Goal: Register for event/course

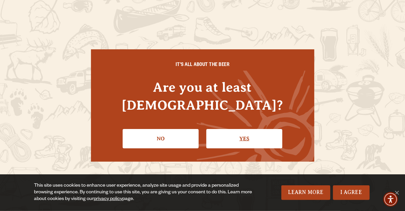
click at [253, 129] on link "Yes" at bounding box center [245, 138] width 76 height 19
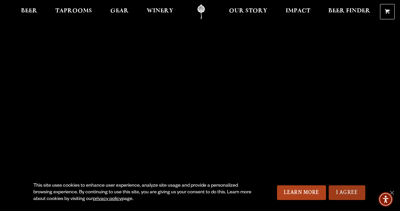
click at [349, 195] on link "I Agree" at bounding box center [347, 193] width 37 height 15
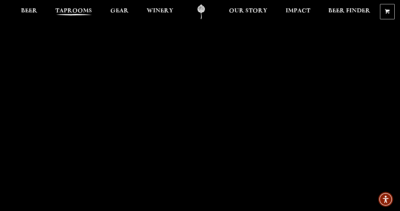
click at [78, 9] on span "Taprooms" at bounding box center [73, 10] width 37 height 5
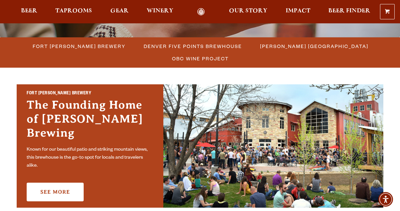
scroll to position [102, 0]
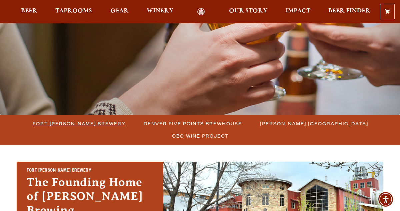
click at [84, 127] on span "Fort [PERSON_NAME] Brewery" at bounding box center [79, 124] width 93 height 10
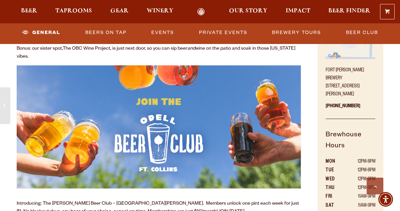
scroll to position [300, 0]
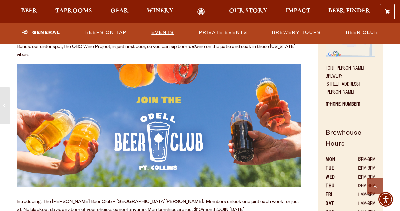
click at [157, 30] on link "Events" at bounding box center [163, 32] width 28 height 15
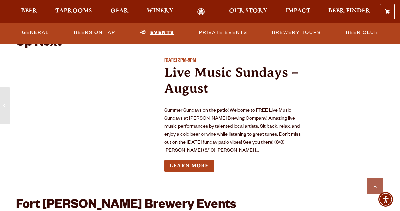
scroll to position [2430, 0]
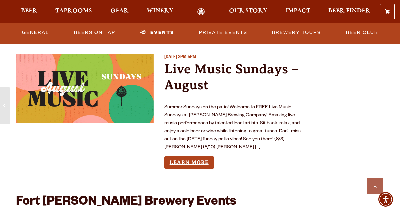
click at [185, 156] on link "Learn More" at bounding box center [189, 162] width 50 height 12
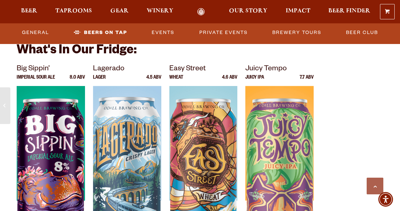
scroll to position [2200, 0]
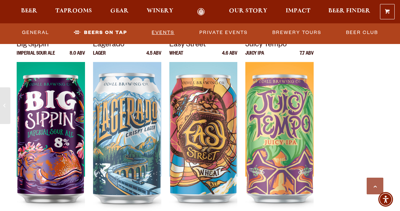
click at [161, 33] on link "Events" at bounding box center [163, 32] width 28 height 15
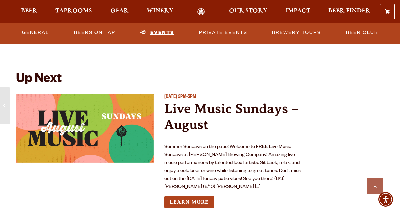
scroll to position [2397, 0]
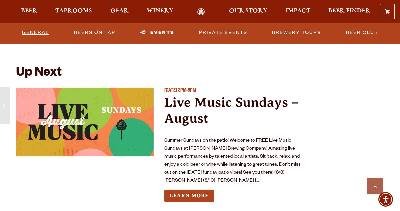
click at [40, 30] on link "General" at bounding box center [35, 32] width 32 height 15
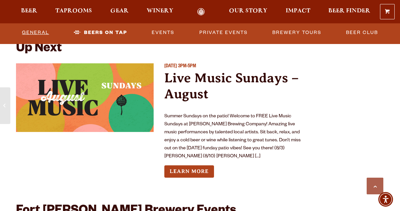
scroll to position [2432, 0]
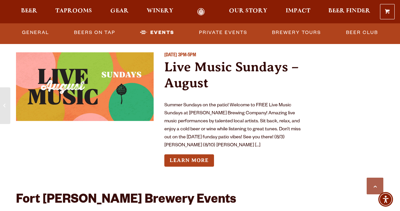
click at [202, 72] on link "Live Music Sundays – August" at bounding box center [231, 74] width 134 height 31
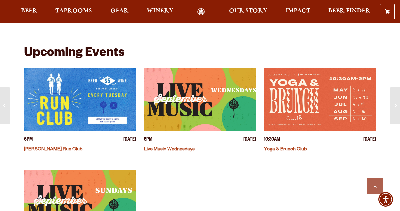
scroll to position [200, 0]
